Goal: Information Seeking & Learning: Check status

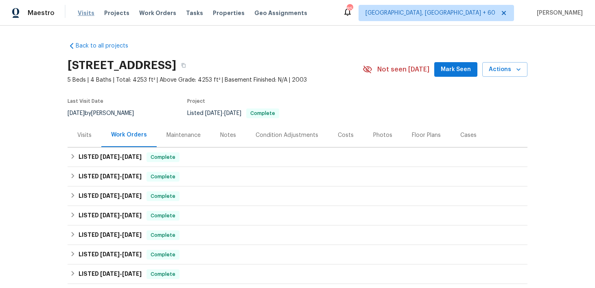
click at [84, 14] on span "Visits" at bounding box center [86, 13] width 17 height 8
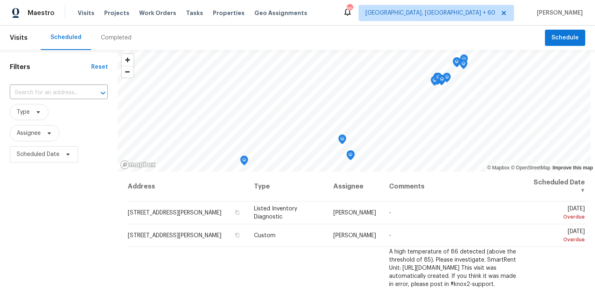
click at [116, 34] on div "Completed" at bounding box center [116, 38] width 31 height 8
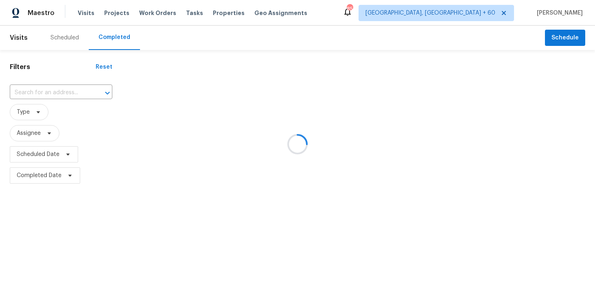
click at [116, 34] on div at bounding box center [297, 144] width 595 height 288
click at [48, 94] on div at bounding box center [297, 144] width 595 height 288
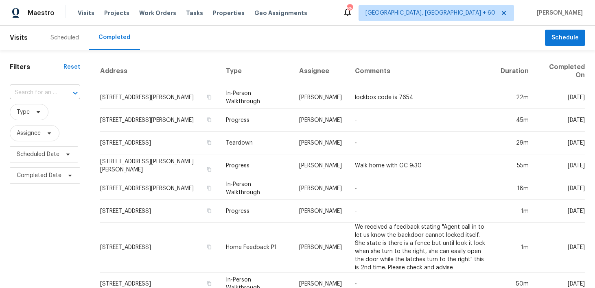
click at [44, 93] on input "text" at bounding box center [34, 93] width 48 height 13
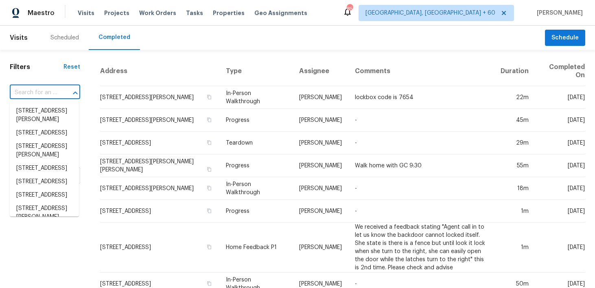
paste input "[STREET_ADDRESS]"
type input "[STREET_ADDRESS]"
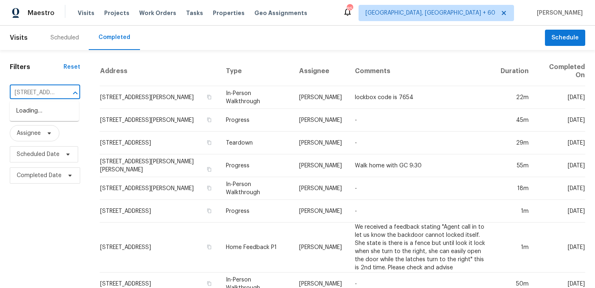
scroll to position [0, 71]
click at [25, 116] on li "[STREET_ADDRESS]" at bounding box center [44, 111] width 69 height 13
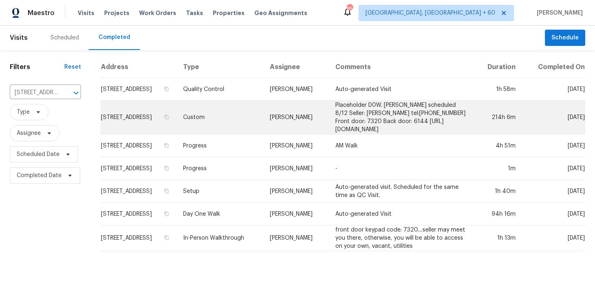
click at [263, 126] on td "[PERSON_NAME]" at bounding box center [295, 118] width 65 height 34
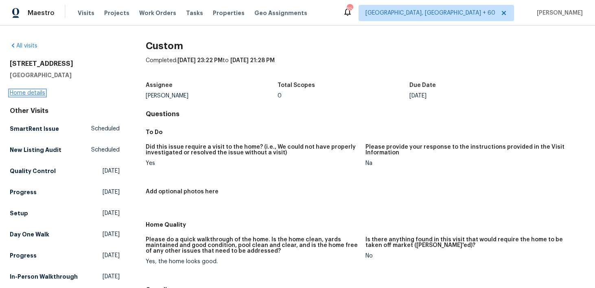
click at [24, 90] on link "Home details" at bounding box center [27, 93] width 35 height 6
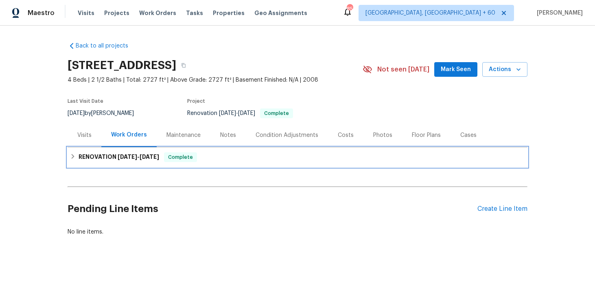
click at [196, 160] on span "Complete" at bounding box center [180, 157] width 31 height 8
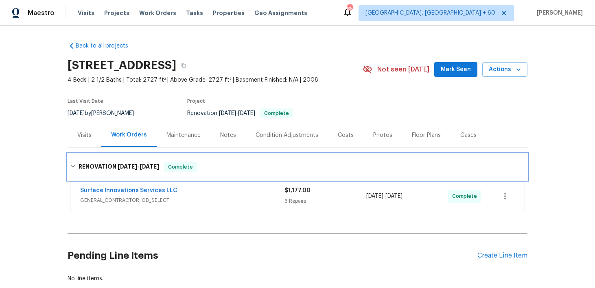
scroll to position [50, 0]
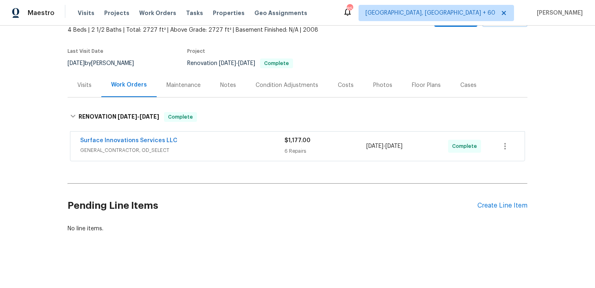
click at [296, 149] on div "6 Repairs" at bounding box center [325, 151] width 82 height 8
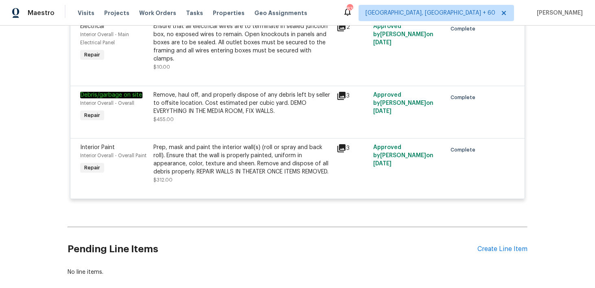
scroll to position [596, 0]
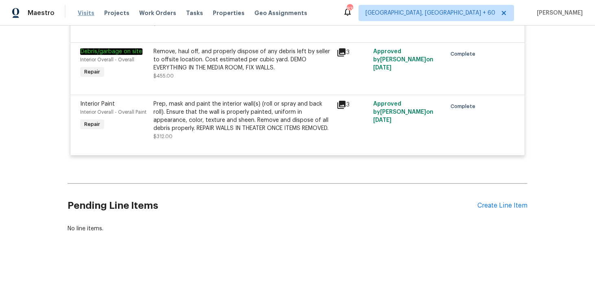
click at [83, 15] on span "Visits" at bounding box center [86, 13] width 17 height 8
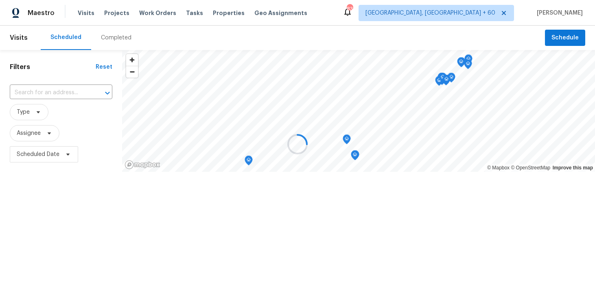
click at [114, 38] on div at bounding box center [297, 144] width 595 height 288
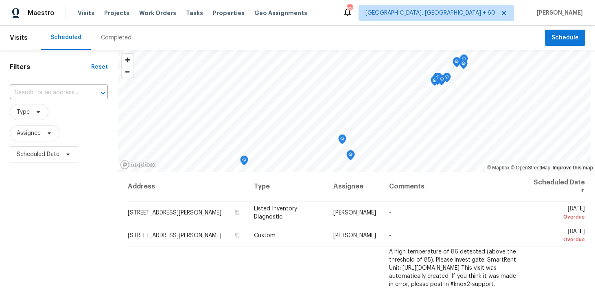
click at [117, 35] on div "Completed" at bounding box center [116, 38] width 31 height 8
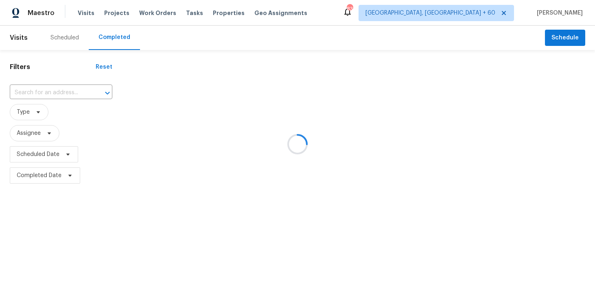
click at [70, 100] on div at bounding box center [297, 144] width 595 height 288
click at [91, 92] on div at bounding box center [101, 92] width 21 height 11
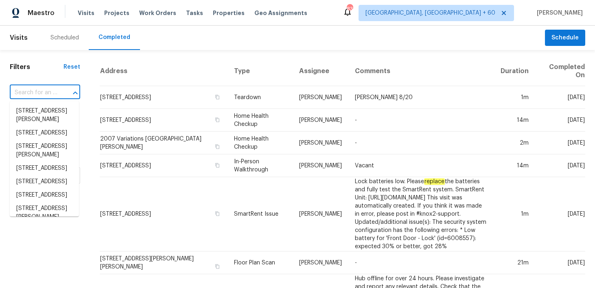
click at [50, 91] on input "text" at bounding box center [34, 93] width 48 height 13
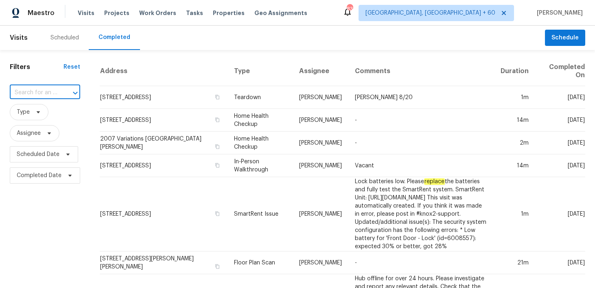
paste input "[STREET_ADDRESS]"
type input "[STREET_ADDRESS]"
click at [30, 114] on li "[STREET_ADDRESS]" at bounding box center [44, 111] width 69 height 13
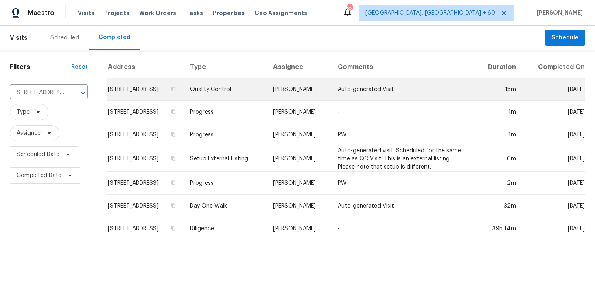
click at [240, 96] on td "Quality Control" at bounding box center [224, 89] width 83 height 23
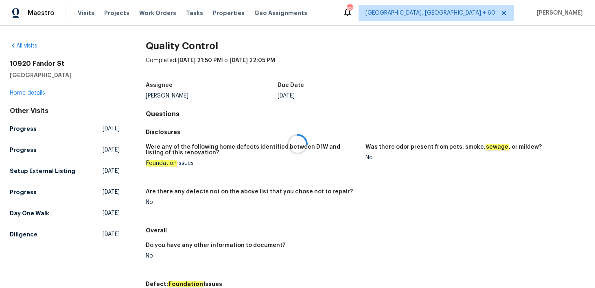
click at [17, 94] on div at bounding box center [297, 144] width 595 height 288
click at [18, 92] on div at bounding box center [297, 144] width 595 height 288
click at [23, 91] on div at bounding box center [297, 144] width 595 height 288
click at [21, 91] on link "Home details" at bounding box center [27, 93] width 35 height 6
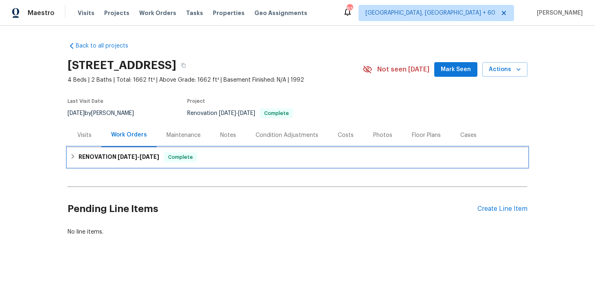
click at [244, 149] on div "RENOVATION 7/24/25 - 8/8/25 Complete" at bounding box center [298, 158] width 460 height 20
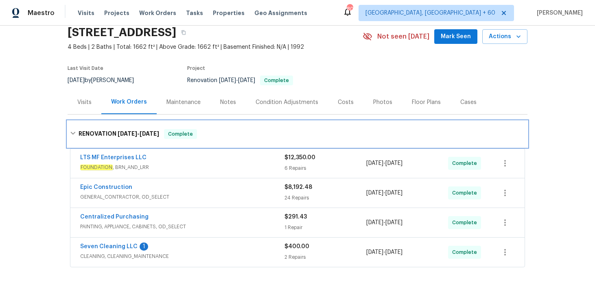
scroll to position [32, 0]
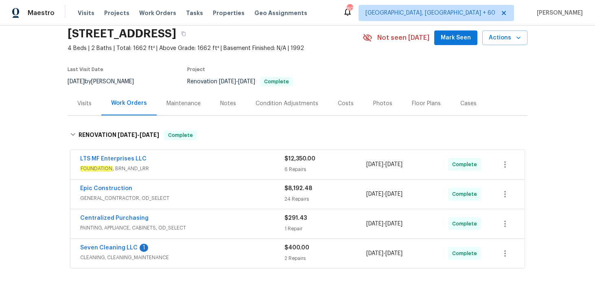
click at [297, 167] on div "6 Repairs" at bounding box center [325, 170] width 82 height 8
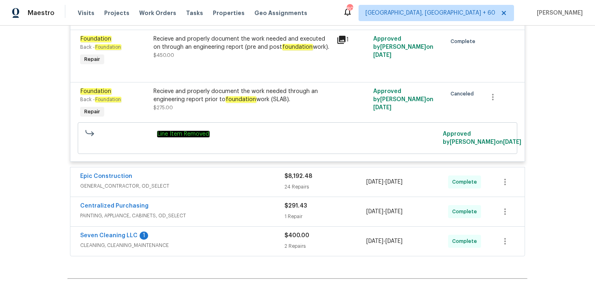
scroll to position [508, 0]
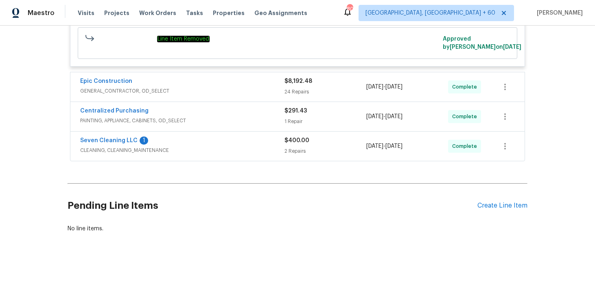
click at [296, 91] on div "24 Repairs" at bounding box center [325, 92] width 82 height 8
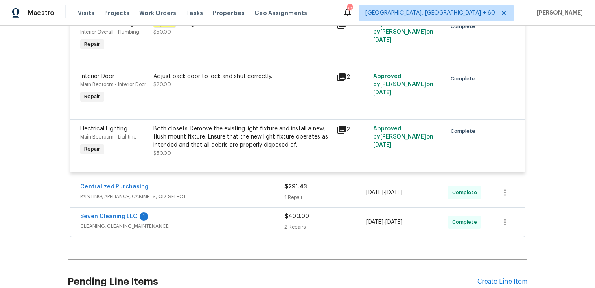
scroll to position [2172, 0]
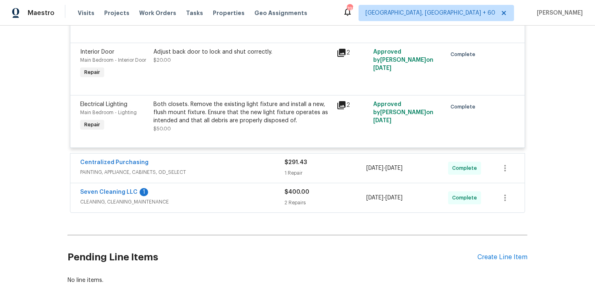
click at [293, 169] on div "1 Repair" at bounding box center [325, 173] width 82 height 8
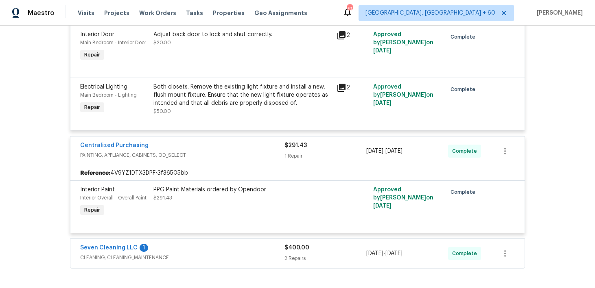
scroll to position [2241, 0]
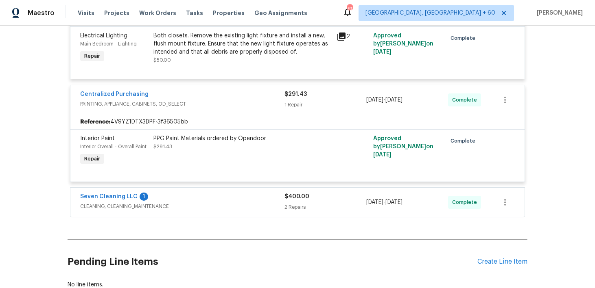
click at [299, 203] on div "2 Repairs" at bounding box center [325, 207] width 82 height 8
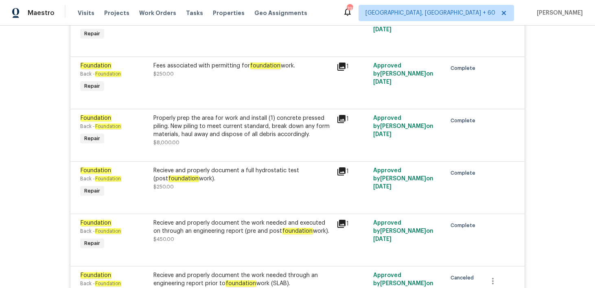
scroll to position [0, 0]
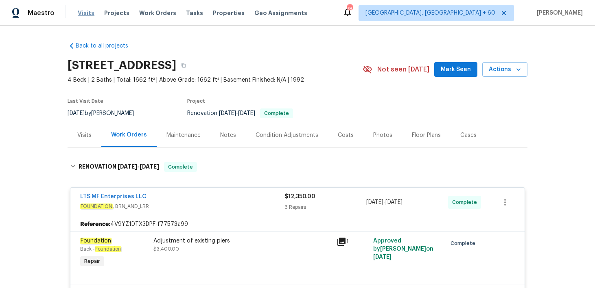
click at [85, 11] on span "Visits" at bounding box center [86, 13] width 17 height 8
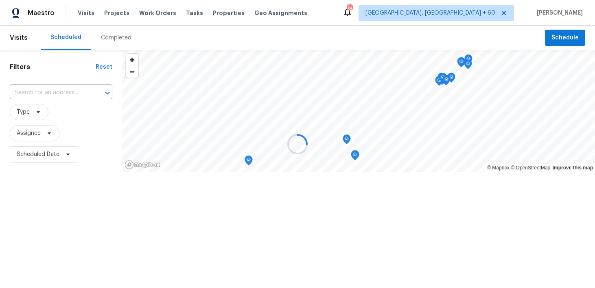
click at [110, 41] on div at bounding box center [297, 144] width 595 height 288
click at [108, 36] on div at bounding box center [297, 144] width 595 height 288
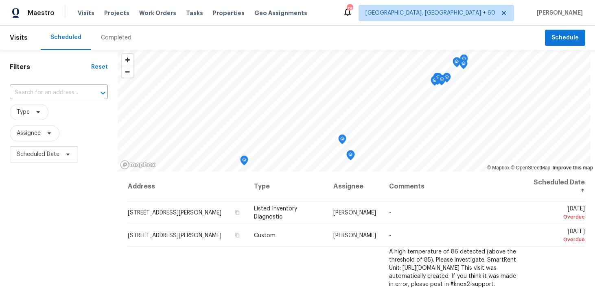
click at [111, 40] on div "Completed" at bounding box center [116, 38] width 31 height 8
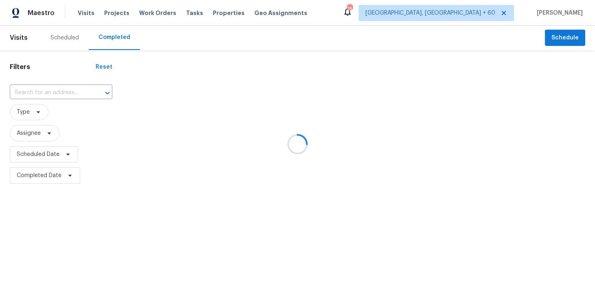
click at [44, 101] on div at bounding box center [297, 144] width 595 height 288
click at [39, 95] on div at bounding box center [297, 144] width 595 height 288
click at [46, 89] on input "text" at bounding box center [50, 93] width 80 height 13
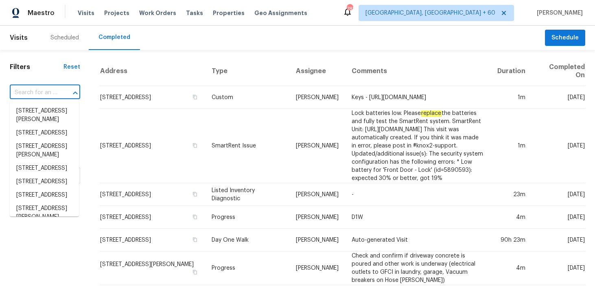
paste input "5816 Yolanda Dr Fort Worth, TX 76112"
type input "5816 Yolanda Dr Fort Worth, TX 76112"
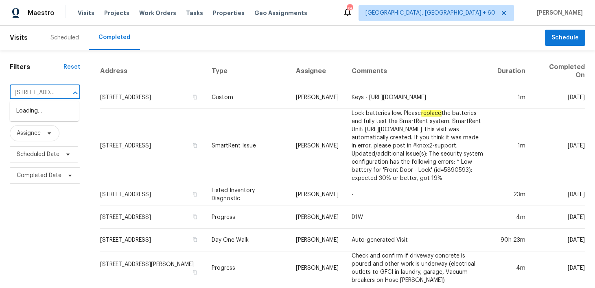
scroll to position [0, 56]
click at [28, 113] on li "5816 Yolanda Dr, Fort Worth, TX 76112" at bounding box center [44, 116] width 69 height 22
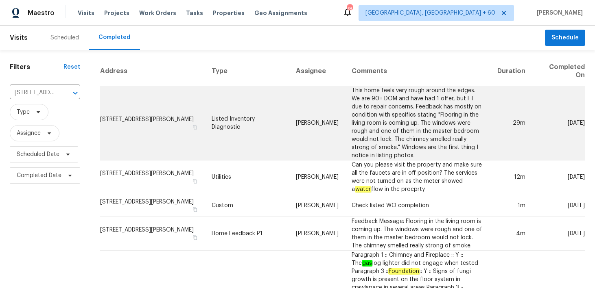
click at [225, 123] on td "Listed Inventory Diagnostic" at bounding box center [247, 123] width 84 height 74
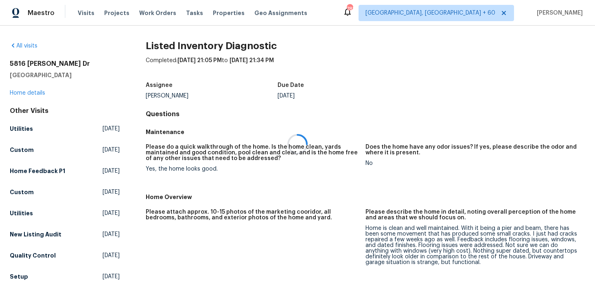
click at [20, 91] on div at bounding box center [297, 144] width 595 height 288
click at [16, 91] on div at bounding box center [297, 144] width 595 height 288
click at [15, 93] on link "Home details" at bounding box center [27, 93] width 35 height 6
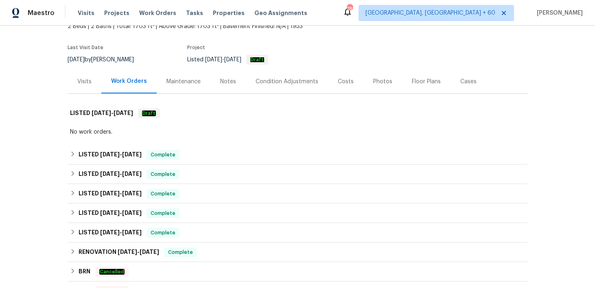
scroll to position [76, 0]
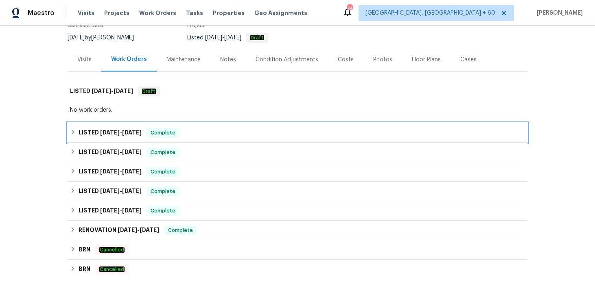
click at [214, 136] on div "LISTED 7/17/25 - 7/21/25 Complete" at bounding box center [297, 133] width 455 height 10
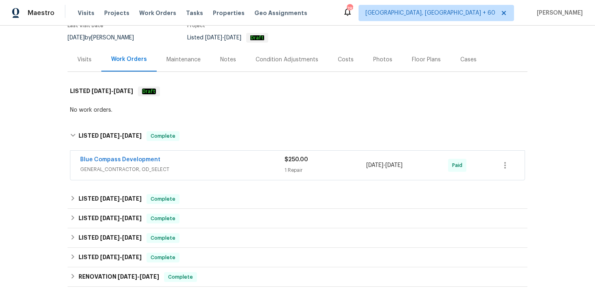
click at [284, 167] on div "1 Repair" at bounding box center [325, 170] width 82 height 8
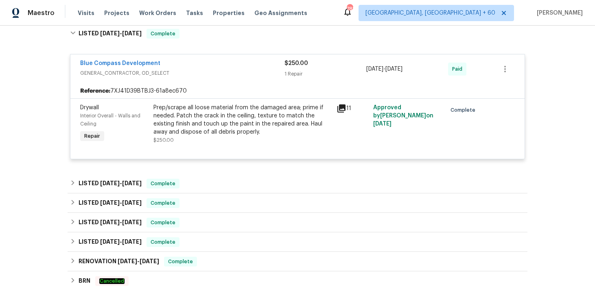
scroll to position [182, 0]
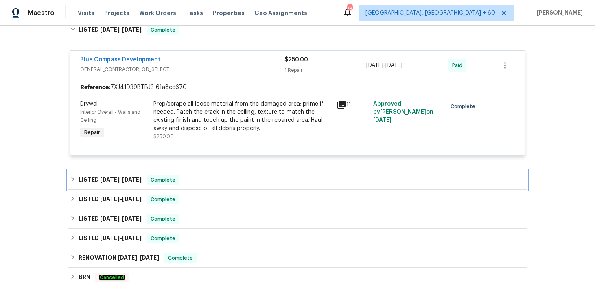
click at [245, 177] on div "LISTED 5/30/25 - 6/6/25 Complete" at bounding box center [297, 180] width 455 height 10
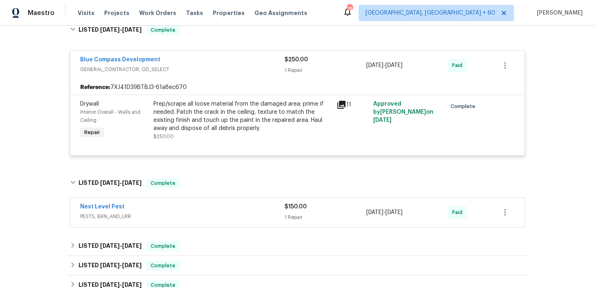
click at [289, 220] on div "1 Repair" at bounding box center [325, 218] width 82 height 8
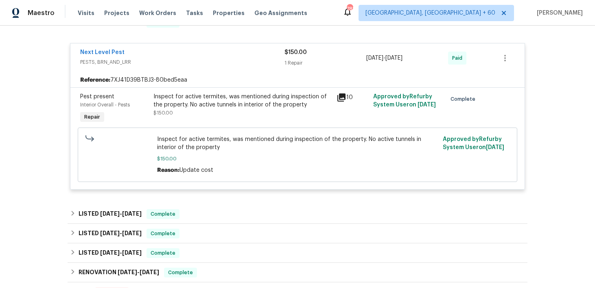
scroll to position [348, 0]
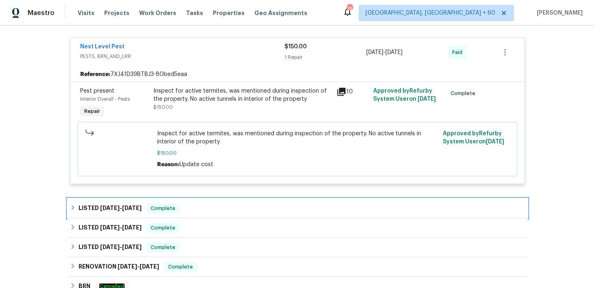
click at [248, 210] on div "LISTED 5/30/25 - 6/13/25 Complete" at bounding box center [297, 209] width 455 height 10
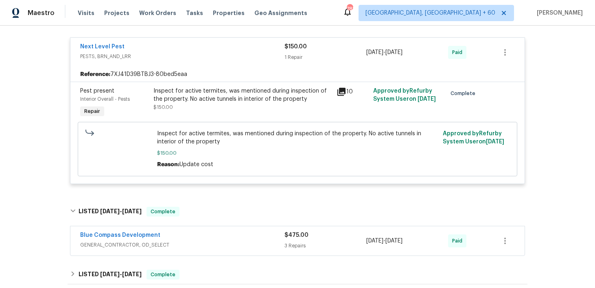
click at [302, 241] on div "$475.00 3 Repairs" at bounding box center [325, 241] width 82 height 20
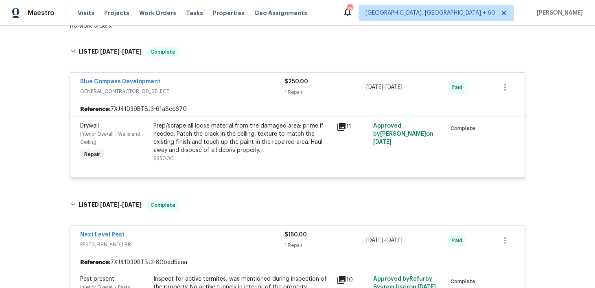
scroll to position [0, 0]
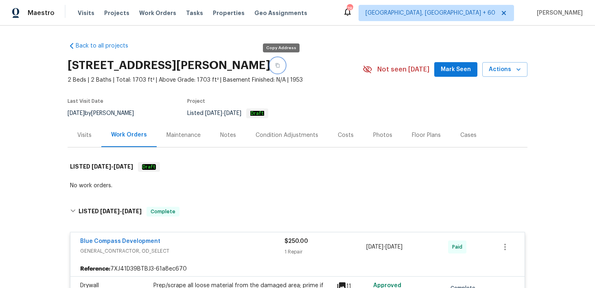
click at [283, 66] on button "button" at bounding box center [277, 65] width 15 height 15
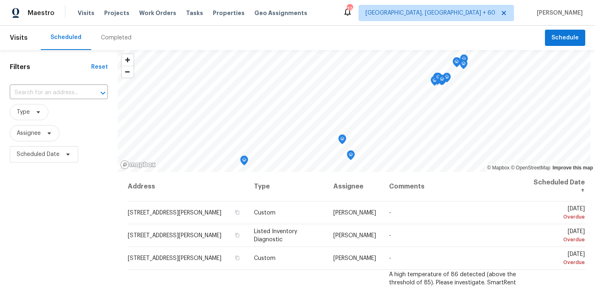
click at [111, 36] on div "Completed" at bounding box center [116, 38] width 31 height 8
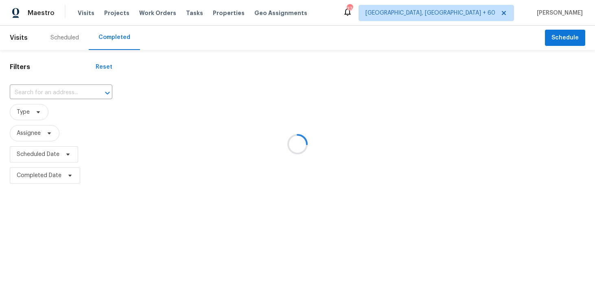
click at [41, 93] on div at bounding box center [297, 144] width 595 height 288
click at [37, 92] on div at bounding box center [297, 144] width 595 height 288
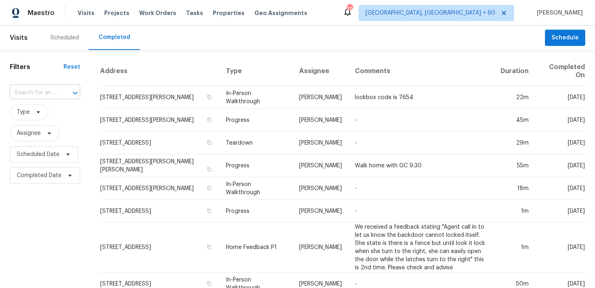
click at [28, 90] on input "text" at bounding box center [34, 93] width 48 height 13
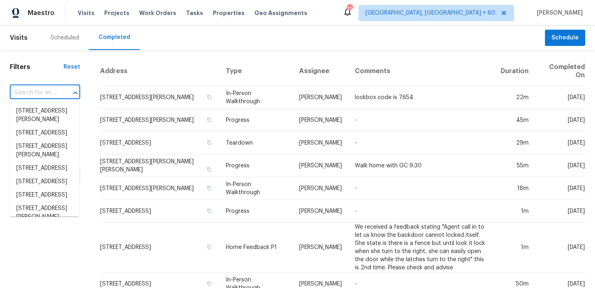
paste input "[STREET_ADDRESS]"
type input "[STREET_ADDRESS]"
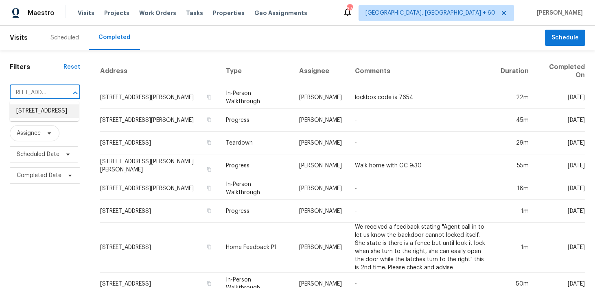
click at [29, 111] on li "[STREET_ADDRESS]" at bounding box center [44, 111] width 69 height 13
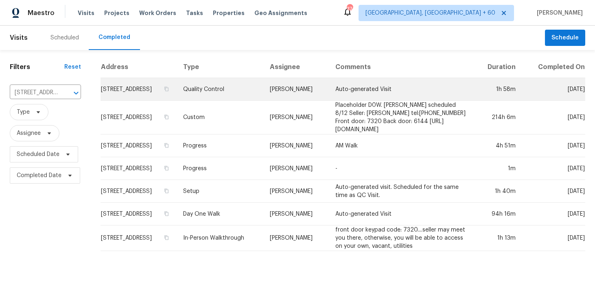
click at [263, 101] on td "[PERSON_NAME]" at bounding box center [295, 89] width 65 height 23
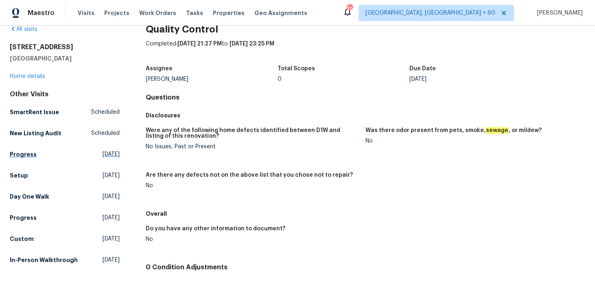
scroll to position [31, 0]
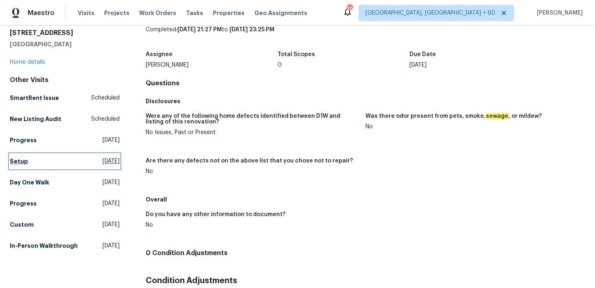
click at [15, 159] on h5 "Setup" at bounding box center [19, 161] width 18 height 8
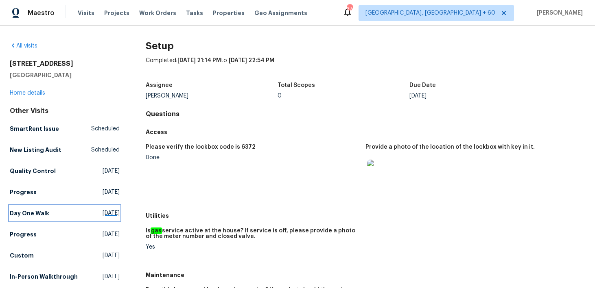
click at [19, 215] on h5 "Day One Walk" at bounding box center [29, 213] width 39 height 8
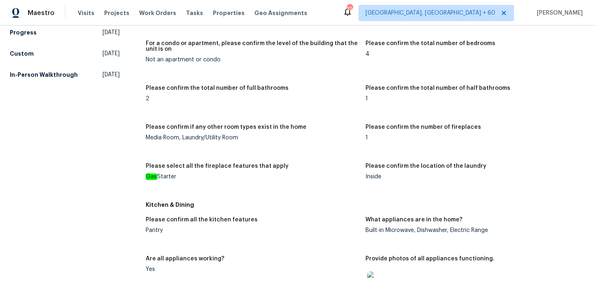
scroll to position [729, 0]
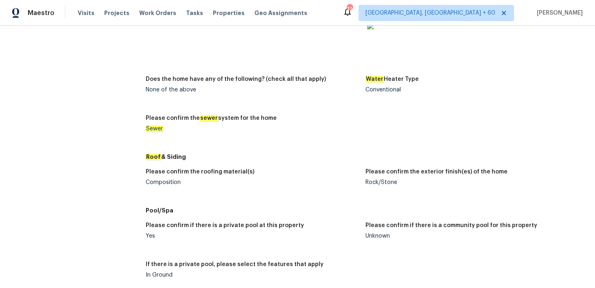
click at [155, 181] on div "Composition" at bounding box center [252, 183] width 213 height 6
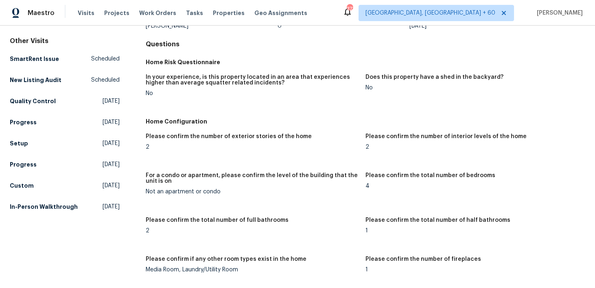
scroll to position [0, 0]
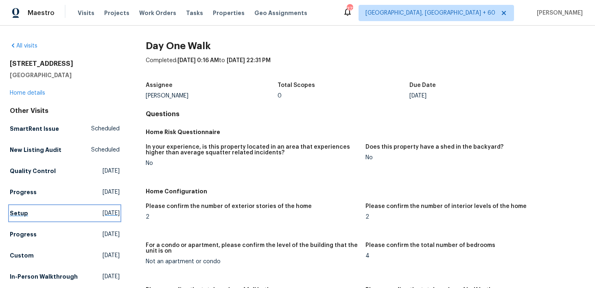
click at [17, 211] on h5 "Setup" at bounding box center [19, 213] width 18 height 8
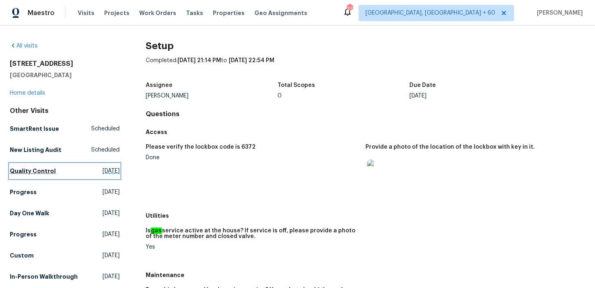
click at [39, 171] on h5 "Quality Control" at bounding box center [33, 171] width 46 height 8
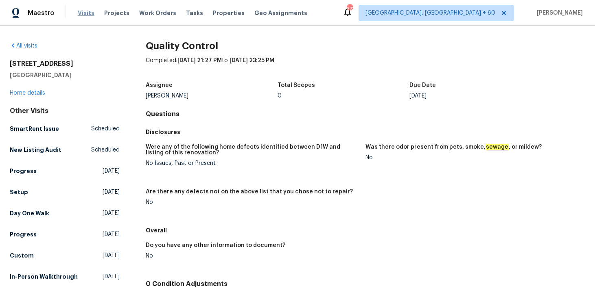
click at [82, 15] on span "Visits" at bounding box center [86, 13] width 17 height 8
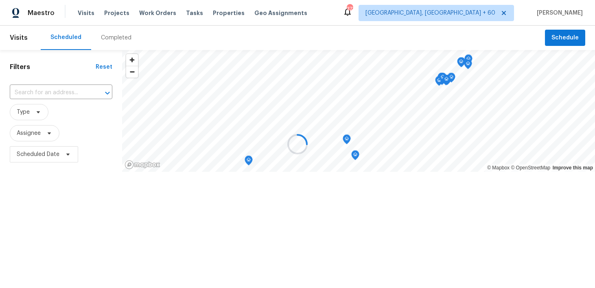
click at [106, 34] on div at bounding box center [297, 144] width 595 height 288
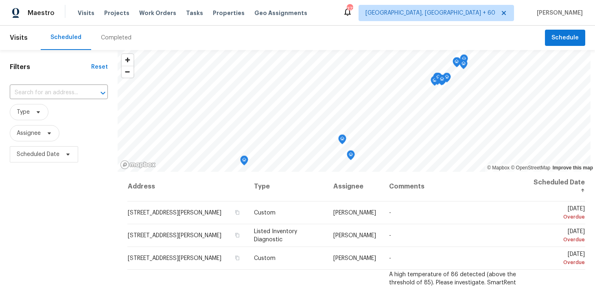
click at [107, 41] on div "Completed" at bounding box center [116, 38] width 31 height 8
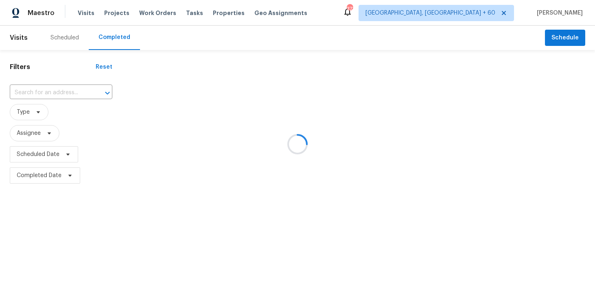
click at [54, 91] on div at bounding box center [297, 144] width 595 height 288
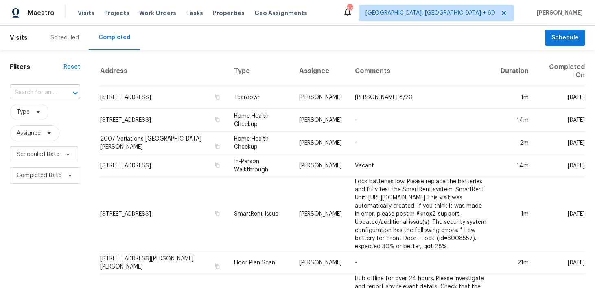
click at [43, 91] on input "text" at bounding box center [34, 93] width 48 height 13
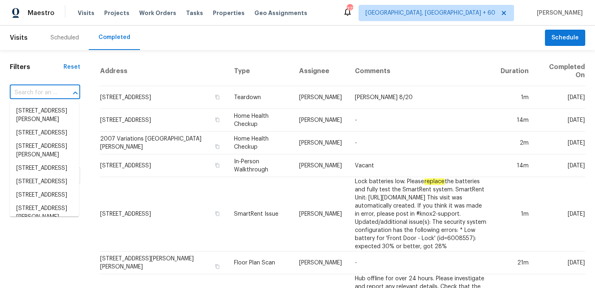
paste input "[STREET_ADDRESS]"
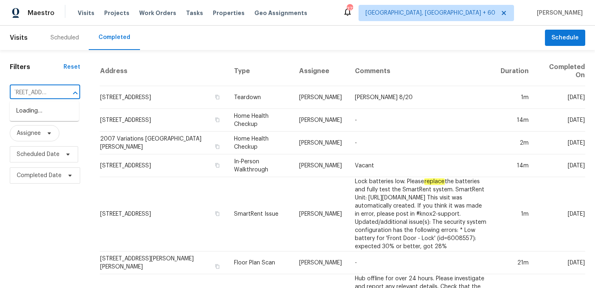
type input "[STREET_ADDRESS]"
click at [43, 87] on input "text" at bounding box center [34, 93] width 48 height 13
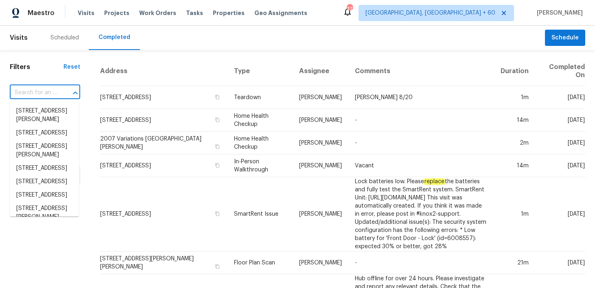
paste input "[STREET_ADDRESS]"
type input "[STREET_ADDRESS]"
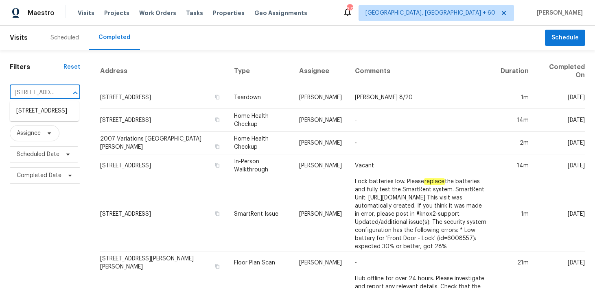
scroll to position [0, 59]
click at [35, 118] on li "[STREET_ADDRESS]" at bounding box center [44, 111] width 69 height 13
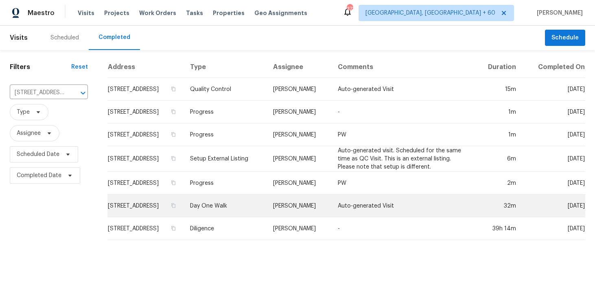
click at [230, 216] on td "Day One Walk" at bounding box center [224, 206] width 83 height 23
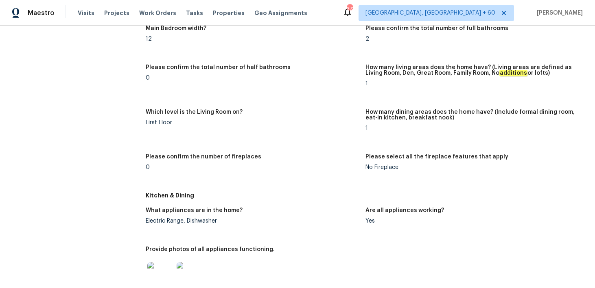
scroll to position [774, 0]
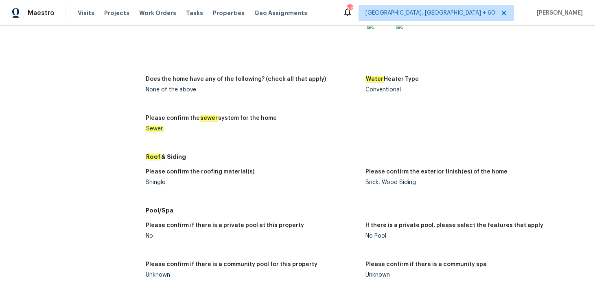
click at [161, 186] on figure "Please confirm the roofing material(s) Shingle" at bounding box center [256, 183] width 220 height 29
click at [157, 183] on div "Shingle" at bounding box center [252, 183] width 213 height 6
copy div "Shingle"
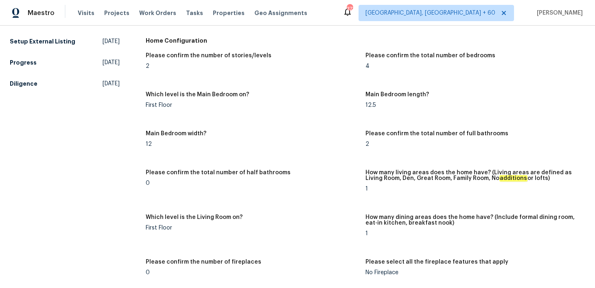
scroll to position [0, 0]
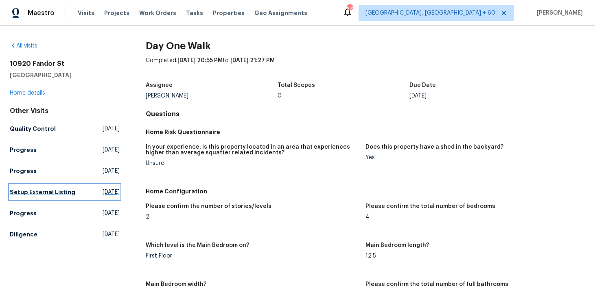
click at [15, 192] on h5 "Setup External Listing" at bounding box center [42, 192] width 65 height 8
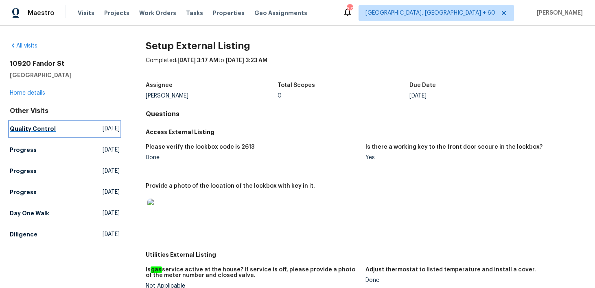
click at [30, 132] on h5 "Quality Control" at bounding box center [33, 129] width 46 height 8
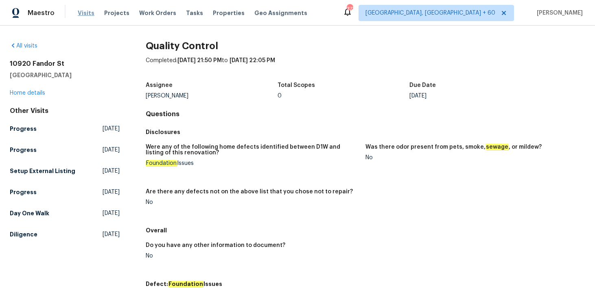
click at [83, 10] on span "Visits" at bounding box center [86, 13] width 17 height 8
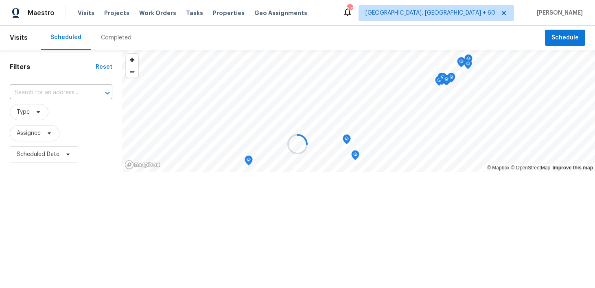
click at [106, 37] on div at bounding box center [297, 144] width 595 height 288
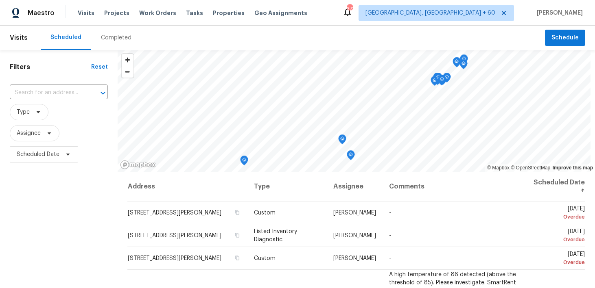
click at [112, 38] on div "Completed" at bounding box center [116, 38] width 31 height 8
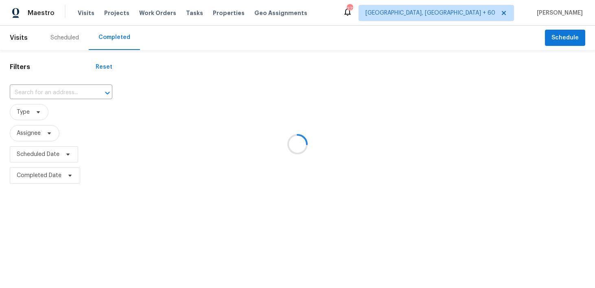
click at [46, 97] on div at bounding box center [297, 144] width 595 height 288
click at [43, 92] on div at bounding box center [297, 144] width 595 height 288
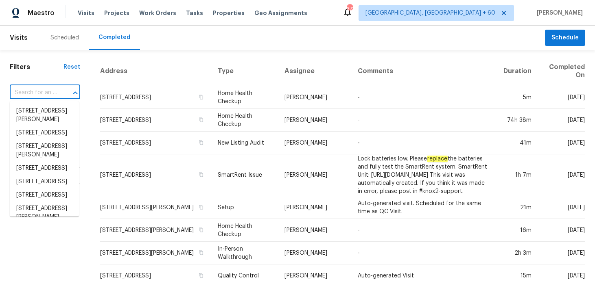
click at [40, 92] on input "text" at bounding box center [34, 93] width 48 height 13
paste input "[STREET_ADDRESS]"
type input "[STREET_ADDRESS]"
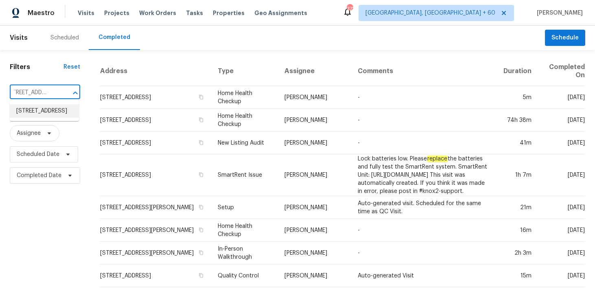
click at [31, 112] on li "[STREET_ADDRESS]" at bounding box center [44, 111] width 69 height 13
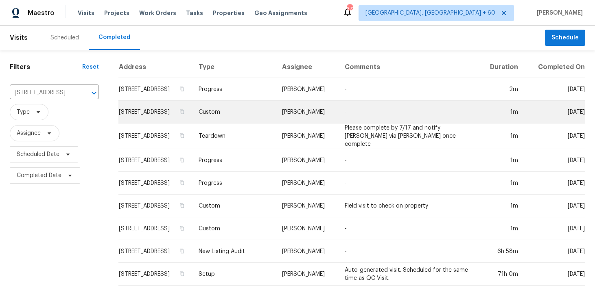
click at [251, 120] on td "Custom" at bounding box center [233, 112] width 83 height 23
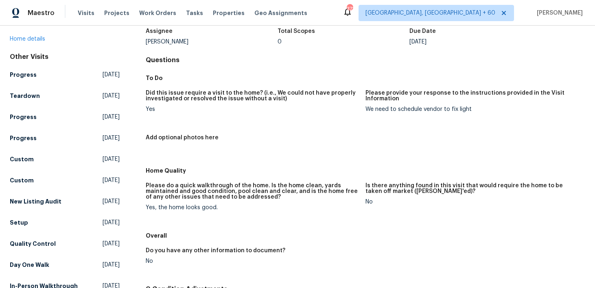
scroll to position [61, 0]
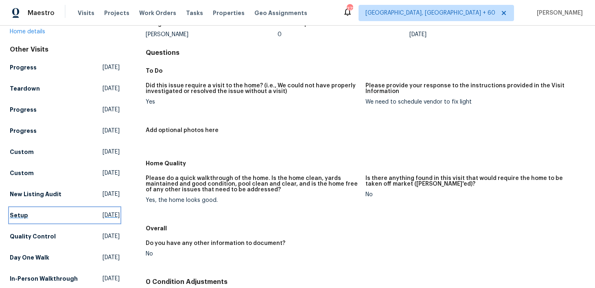
click at [19, 215] on h5 "Setup" at bounding box center [19, 215] width 18 height 8
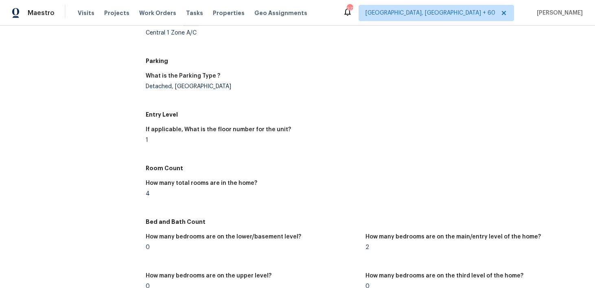
scroll to position [598, 0]
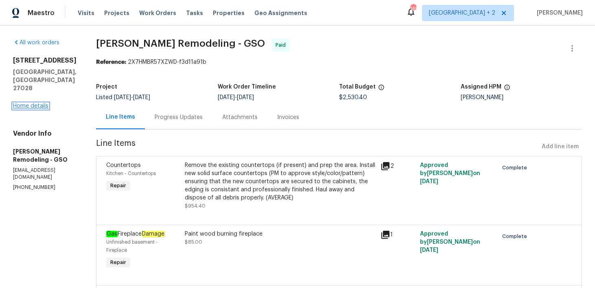
click at [33, 103] on link "Home details" at bounding box center [30, 106] width 35 height 6
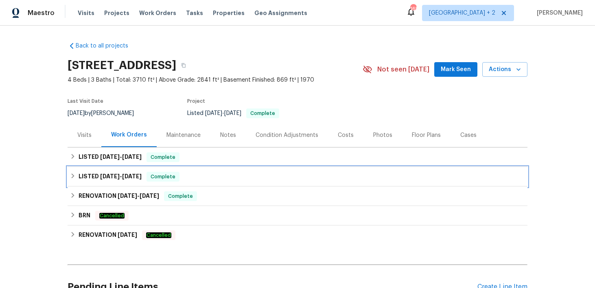
click at [185, 180] on div "LISTED 5/14/25 - 5/15/25 Complete" at bounding box center [297, 177] width 455 height 10
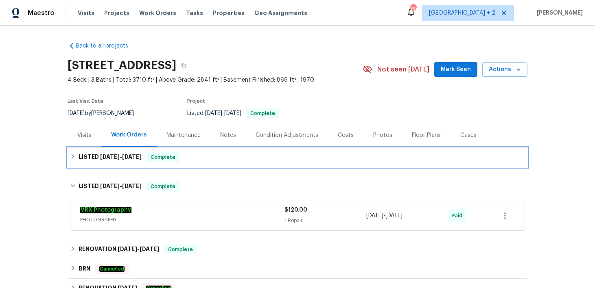
click at [259, 156] on div "LISTED 6/17/25 - 6/19/25 Complete" at bounding box center [297, 158] width 455 height 10
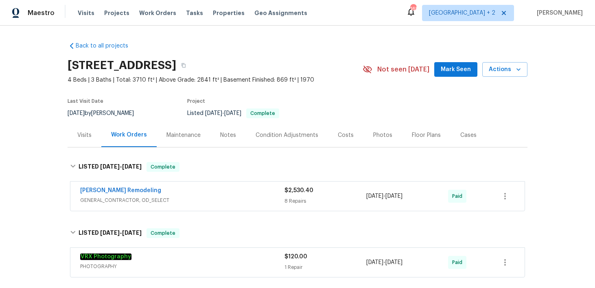
click at [291, 195] on div "$2,530.40 8 Repairs" at bounding box center [325, 197] width 82 height 20
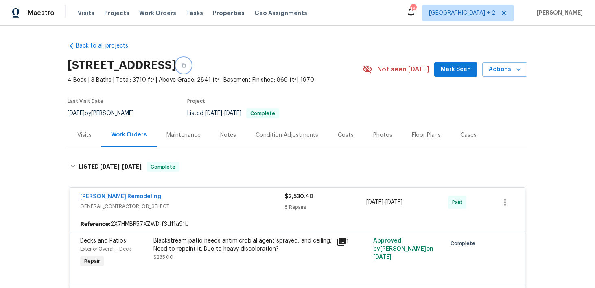
click at [186, 64] on icon "button" at bounding box center [183, 65] width 5 height 5
click at [185, 65] on icon "button" at bounding box center [183, 65] width 4 height 4
